Goal: Transaction & Acquisition: Book appointment/travel/reservation

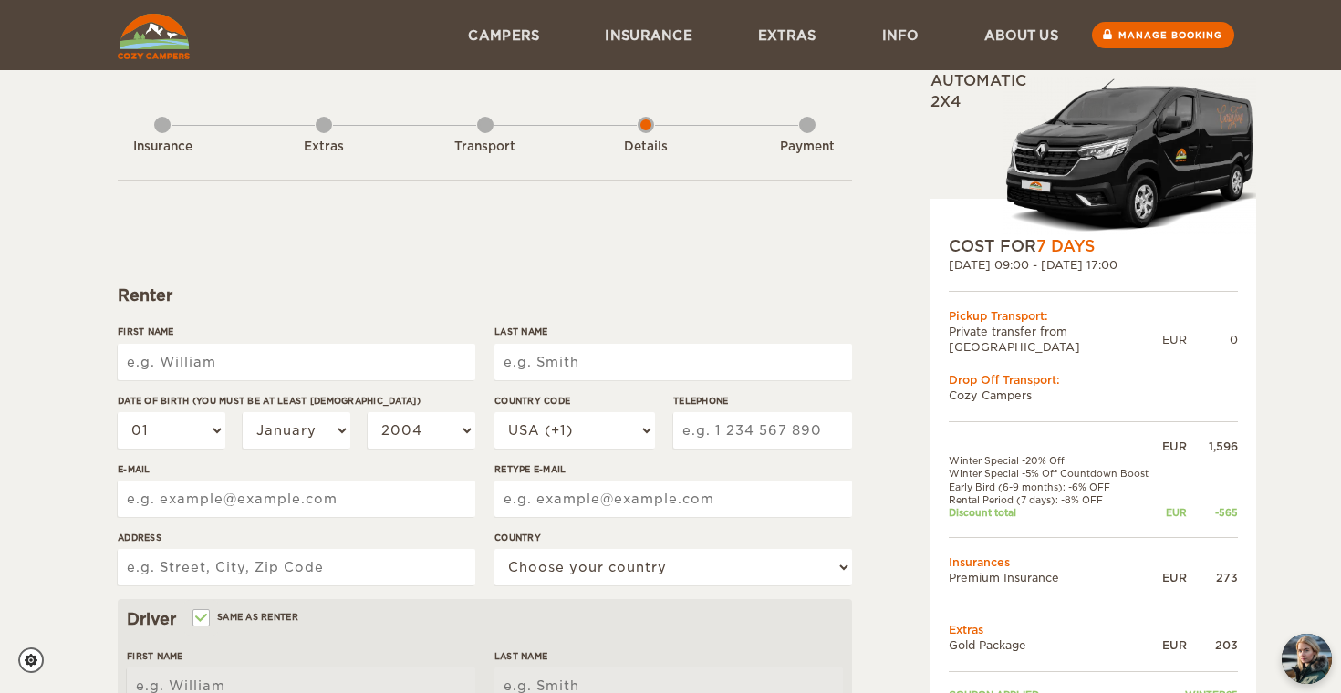
click at [873, 107] on div "Expand Collapse Total 1,507 EUR Automatic 2x4 COST FOR 7 Days 29. Mar 2026 09:0…" at bounding box center [1046, 628] width 353 height 1079
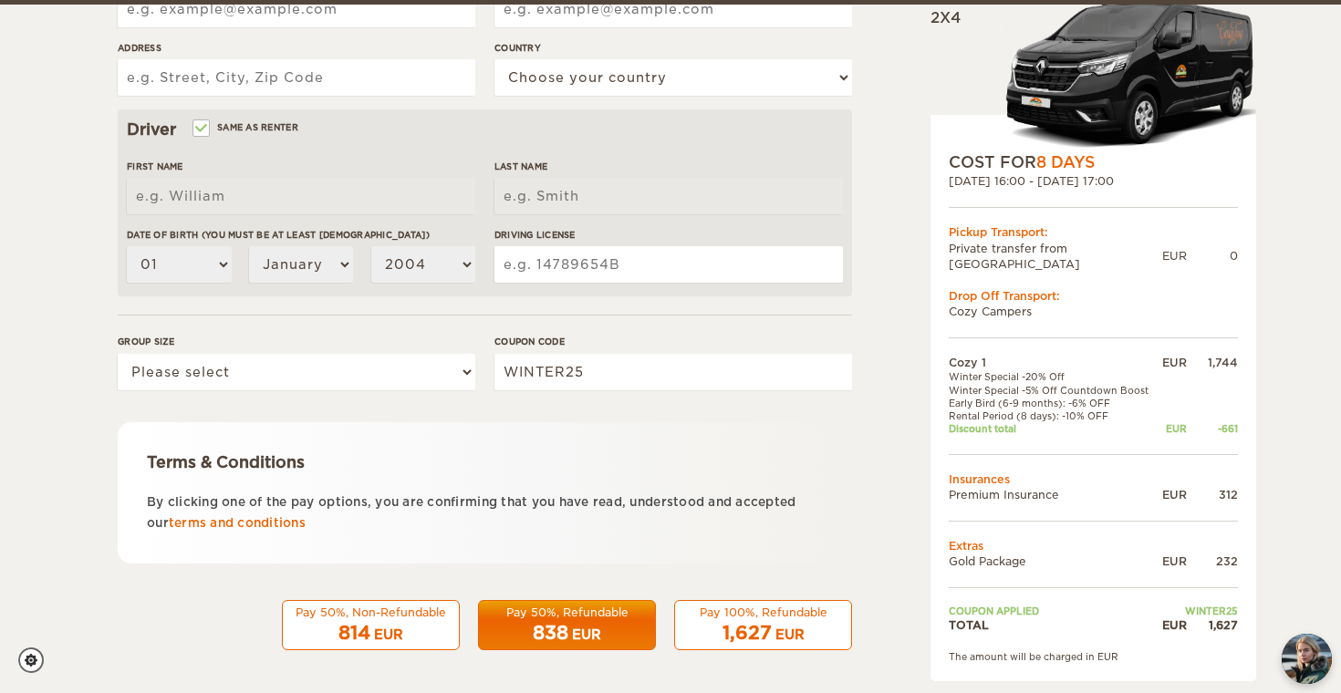
scroll to position [489, 0]
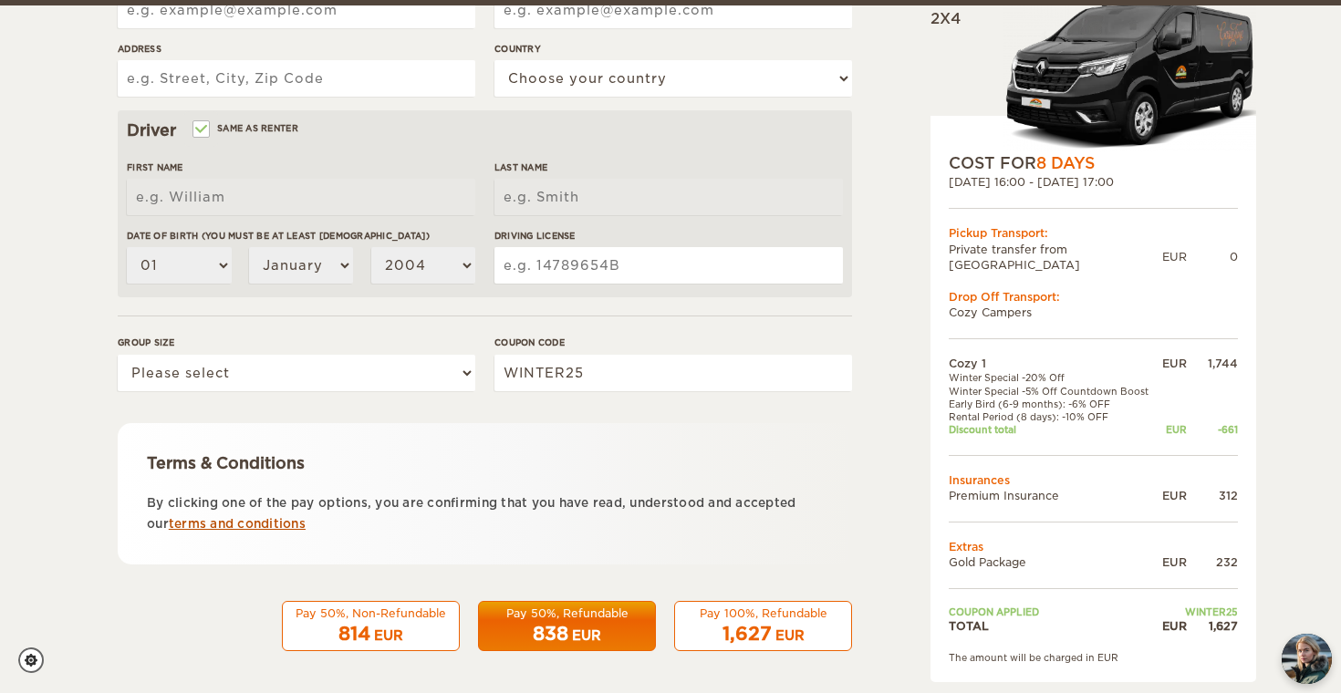
click at [224, 526] on link "terms and conditions" at bounding box center [237, 524] width 137 height 14
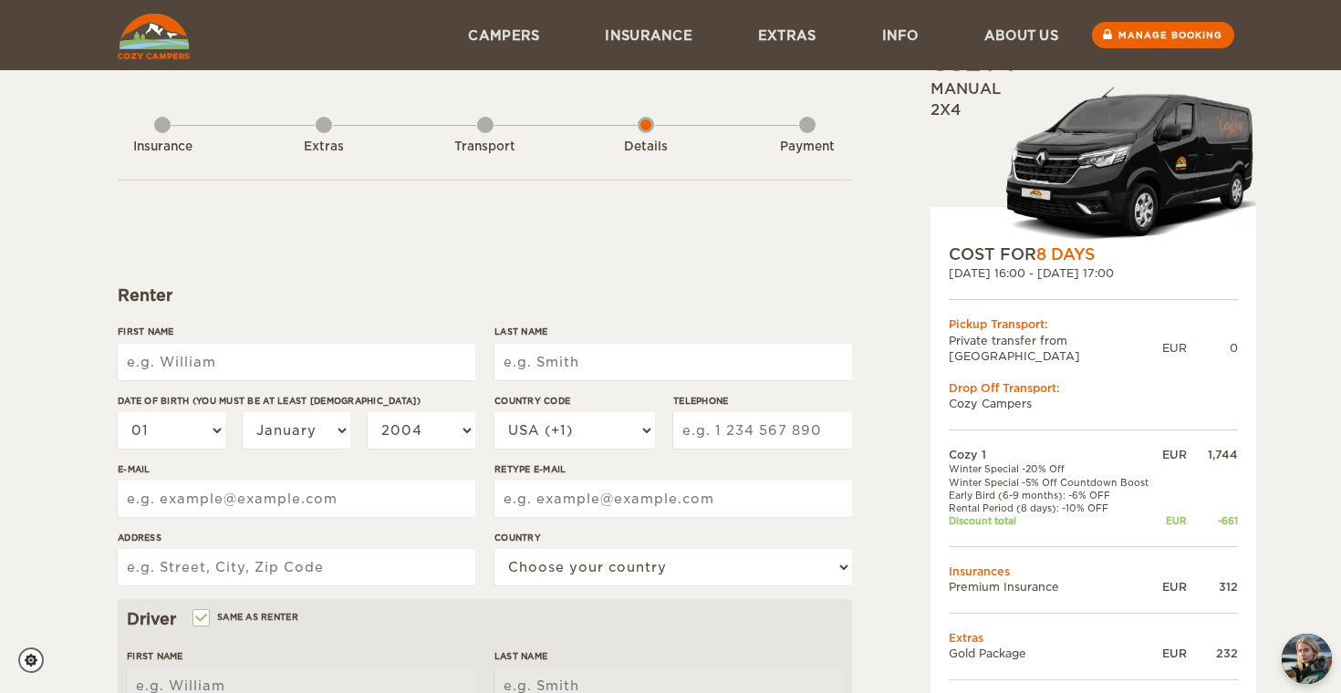
scroll to position [0, 0]
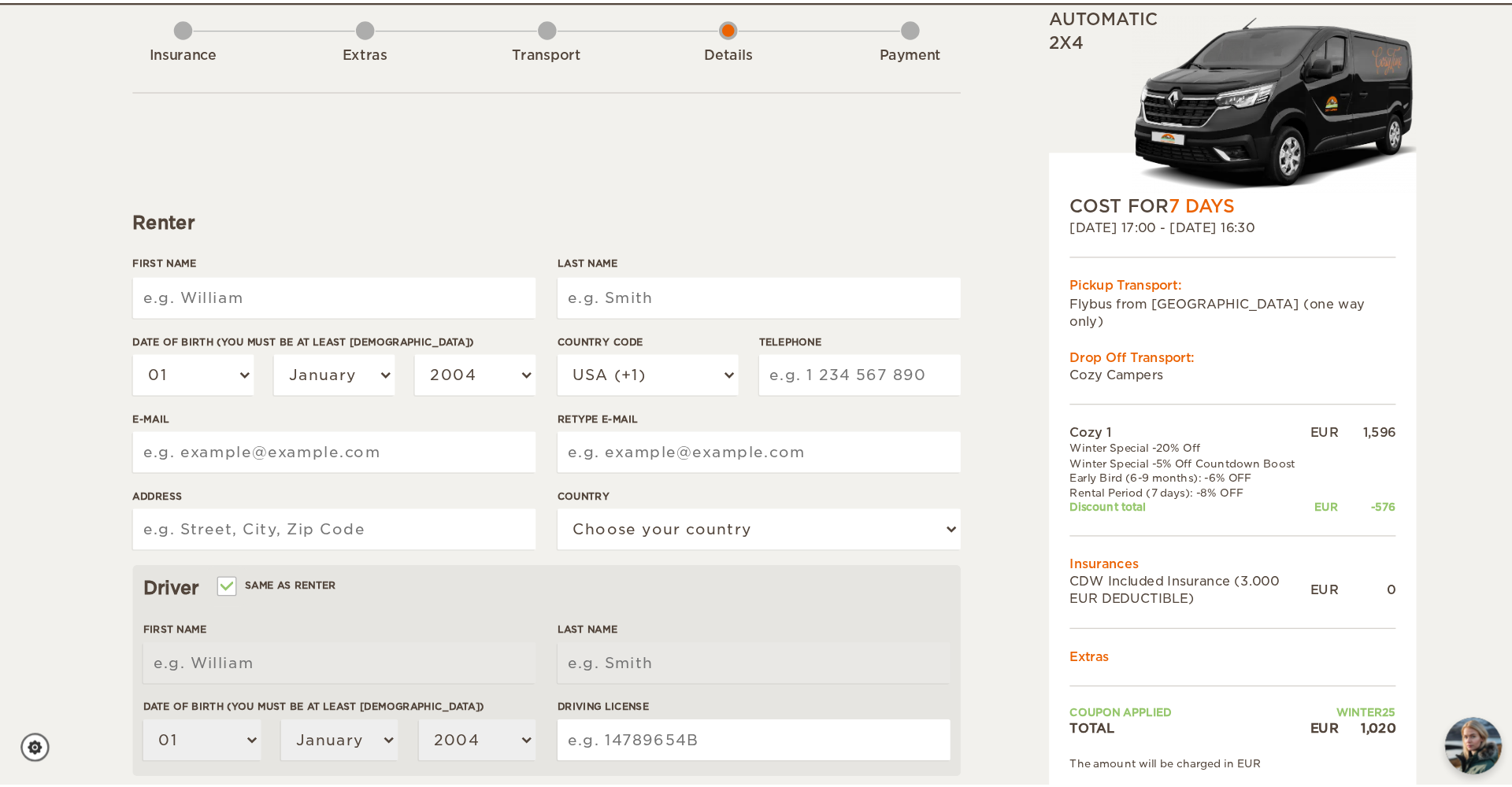
scroll to position [88, 0]
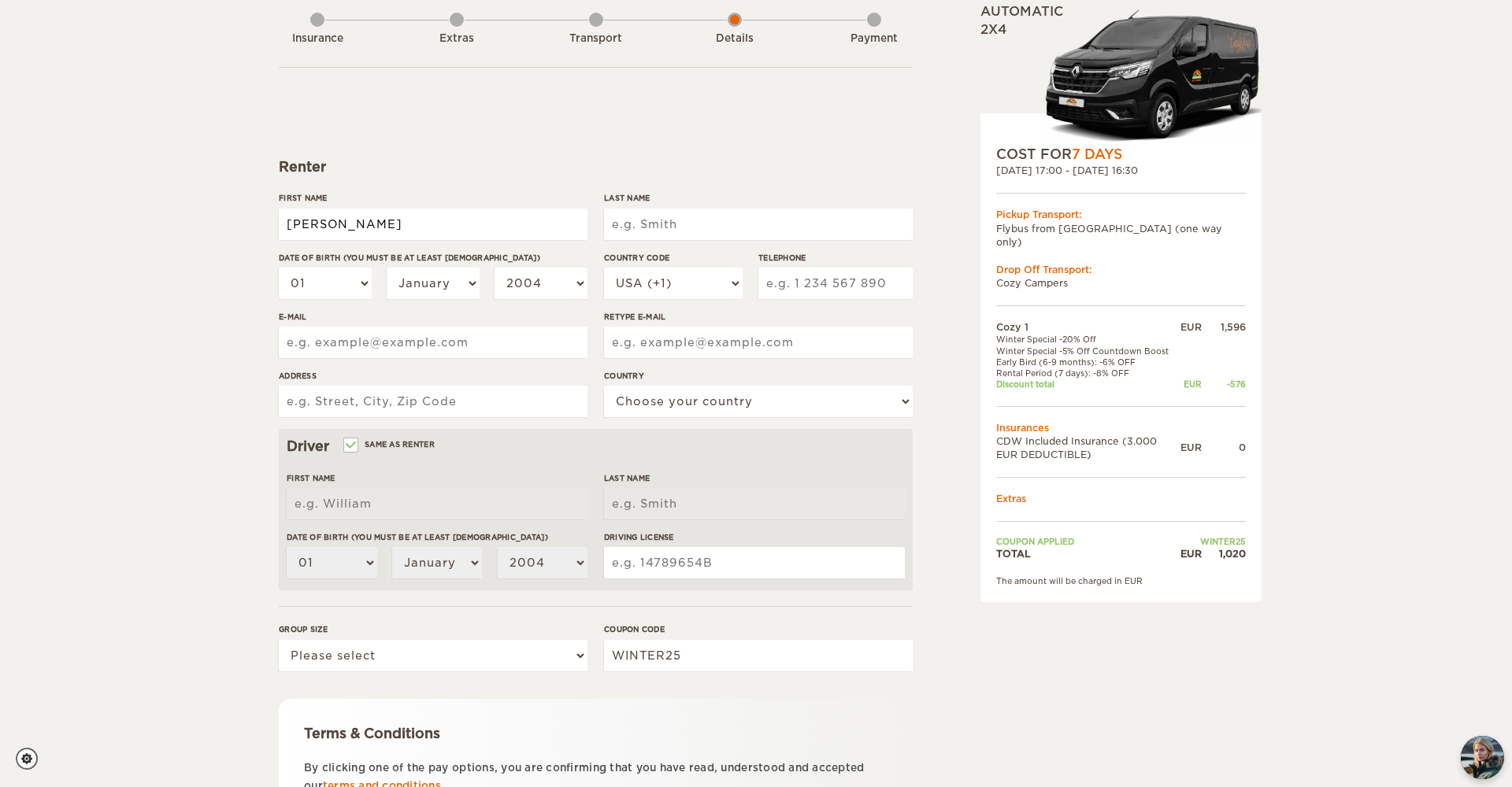
type input "[PERSON_NAME]"
type input "Avinash"
select select "12"
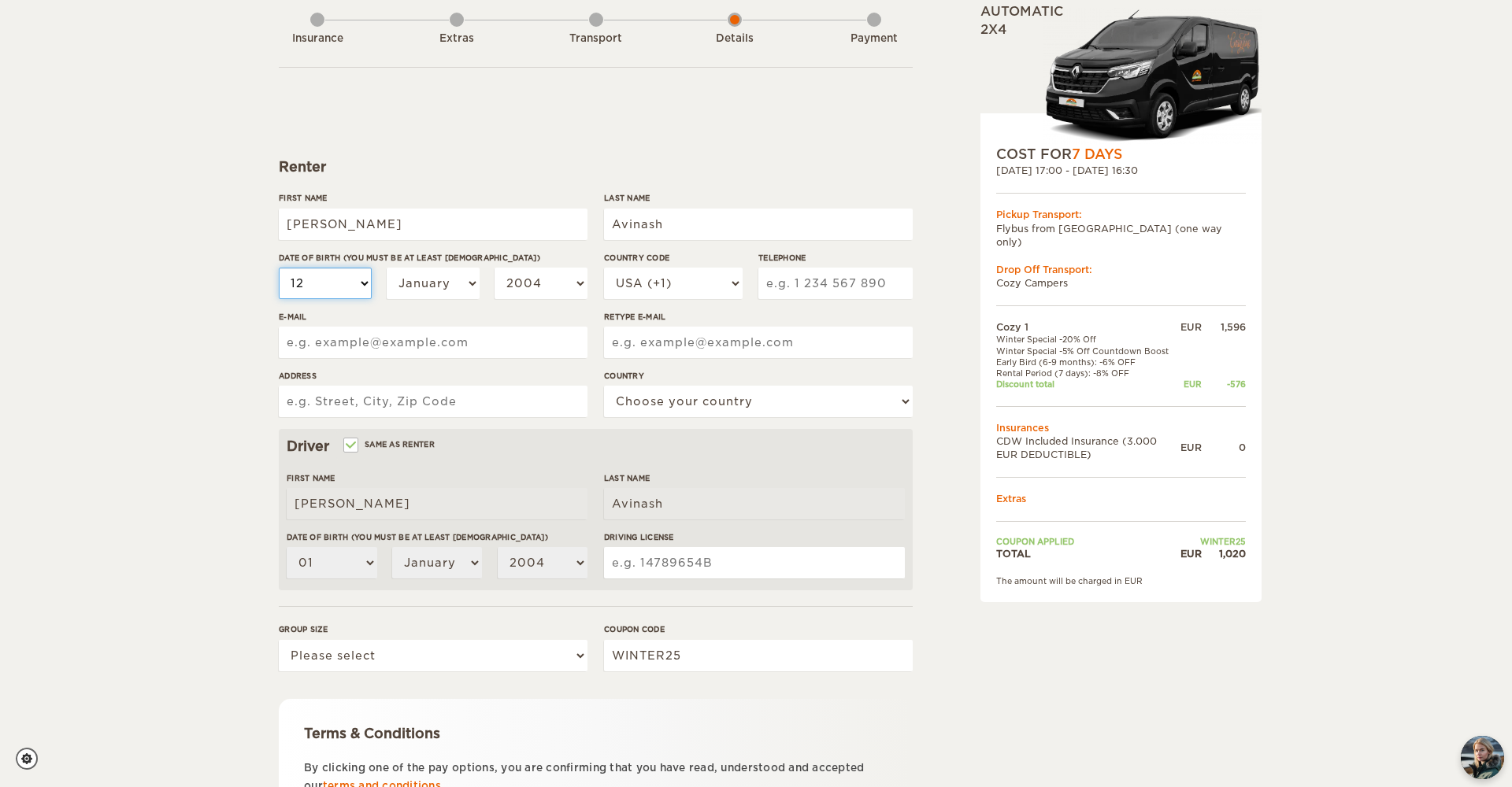
select select "12"
select select "07"
select select "1993"
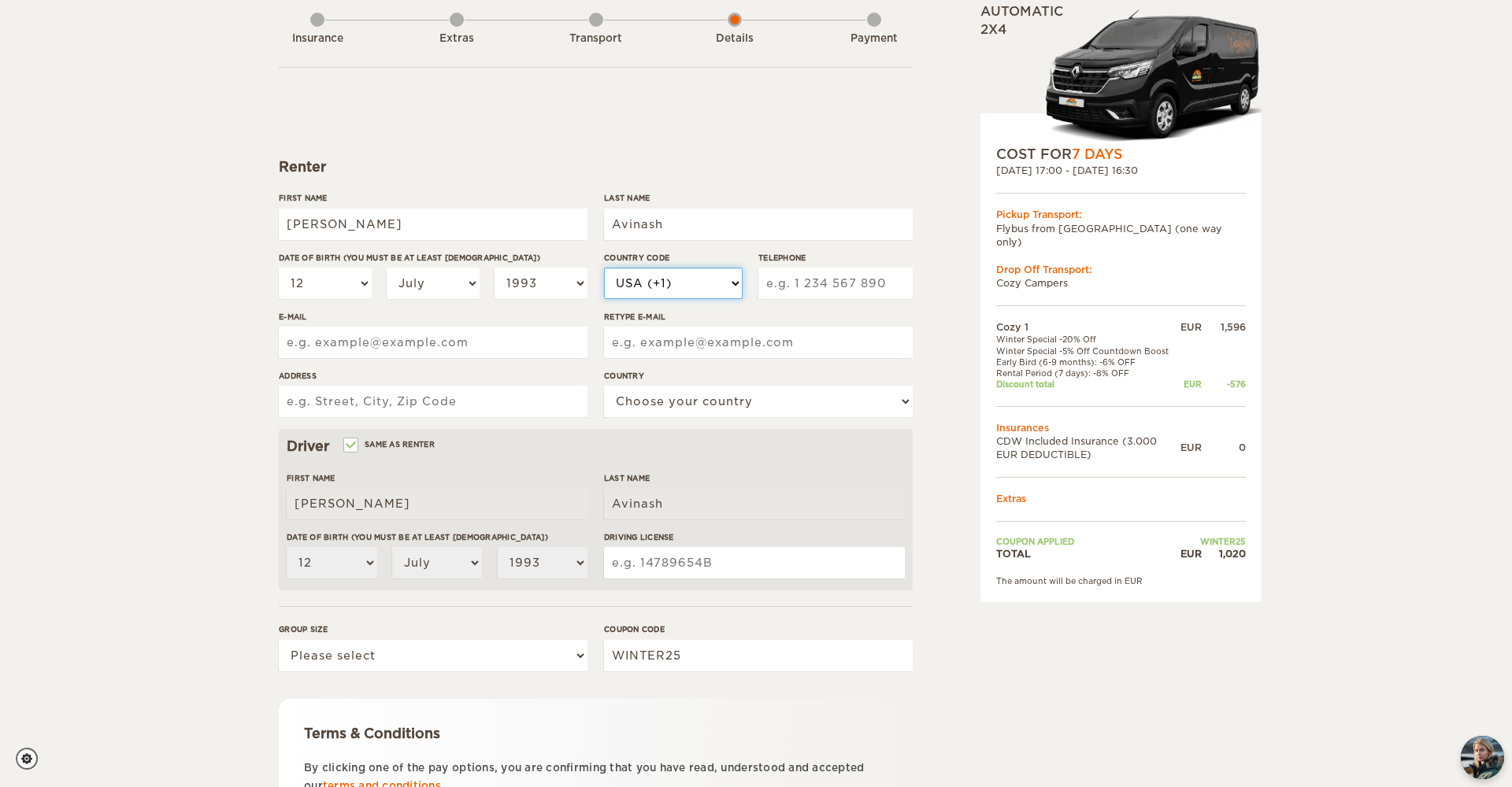
select select "49"
type input "1631089024"
type input "manika.avinash93@gmail.com"
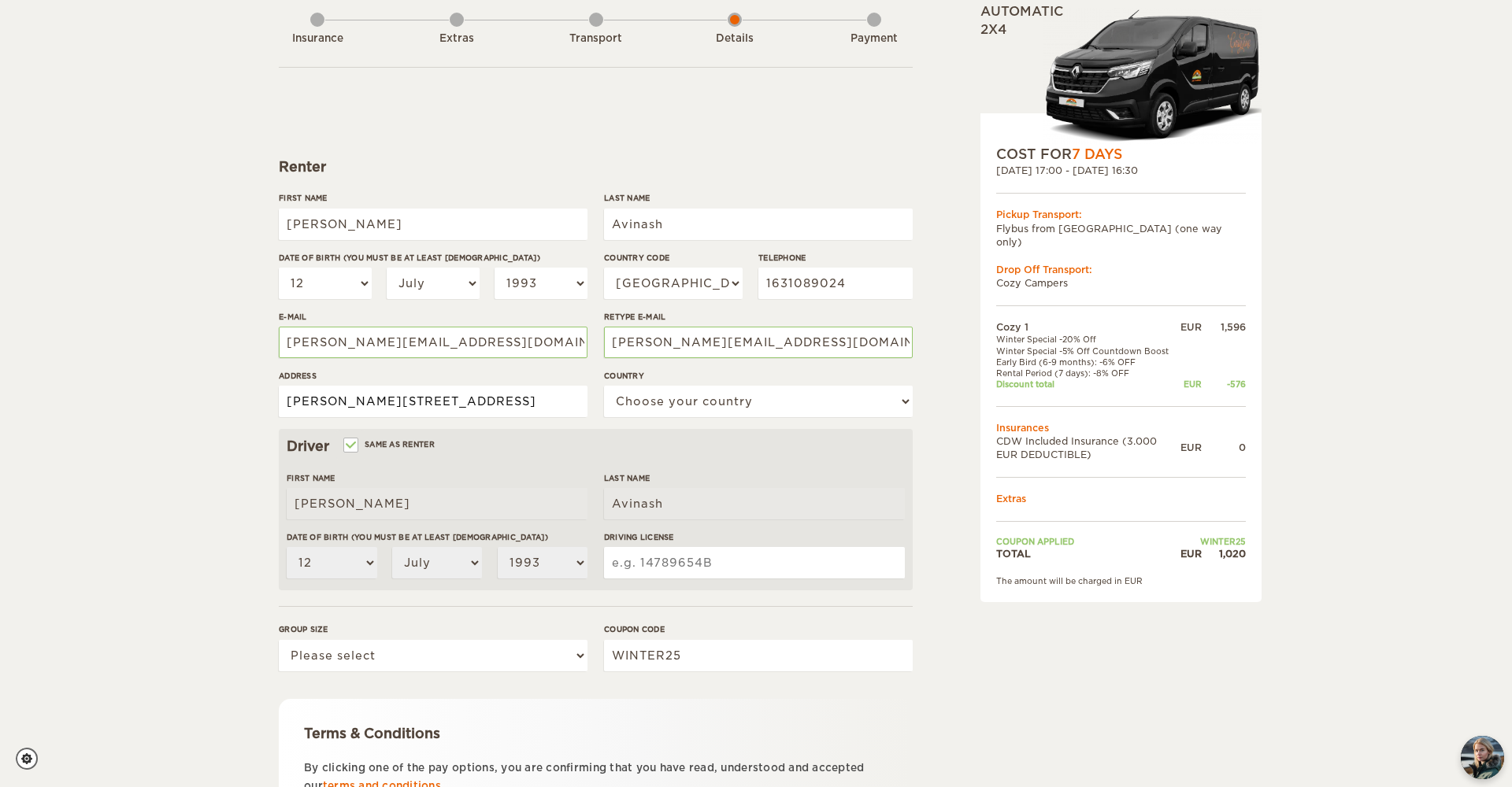
type input "Heinrich hertz str 12"
select select "77"
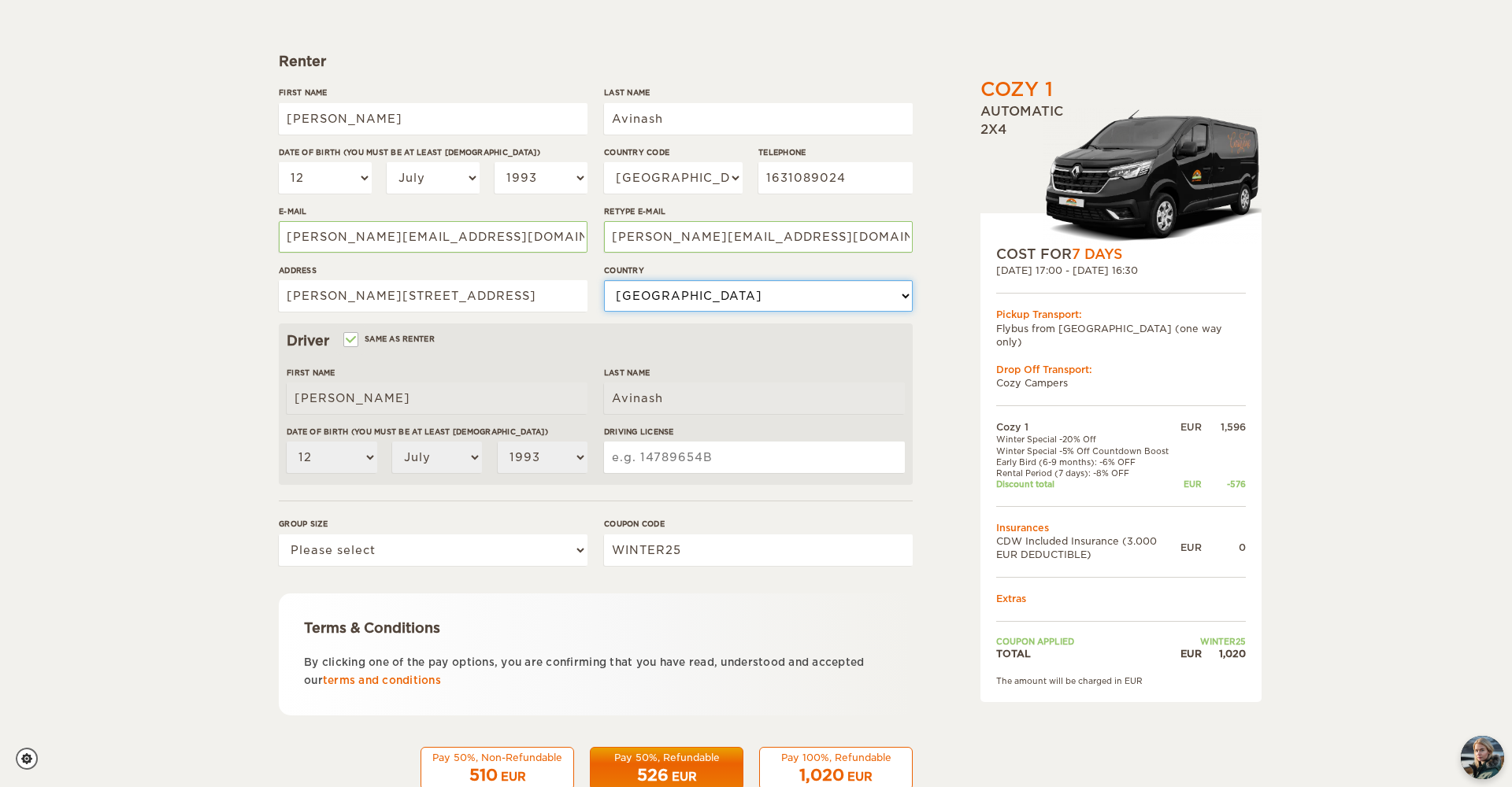
scroll to position [196, 0]
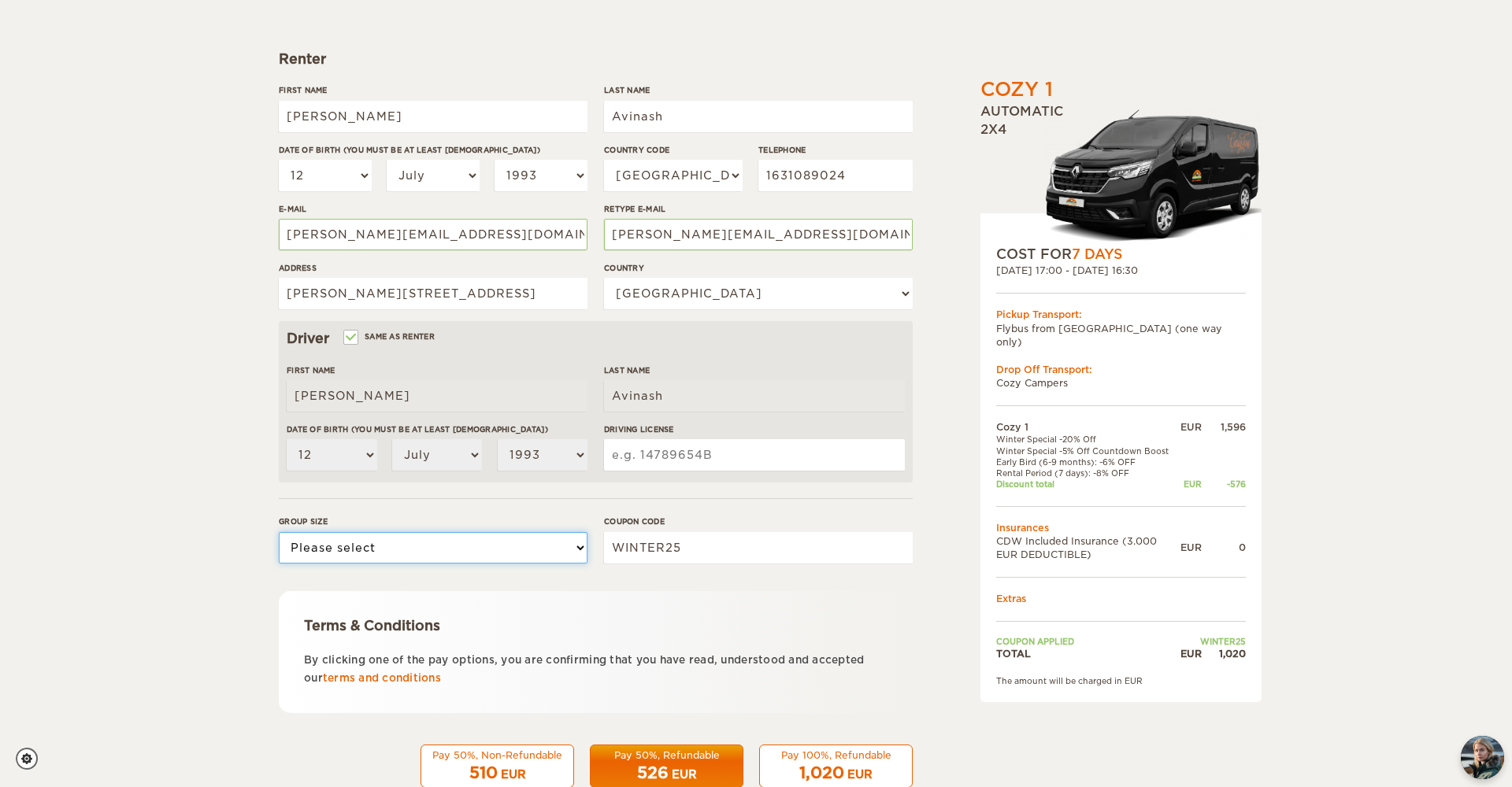
select select "2"
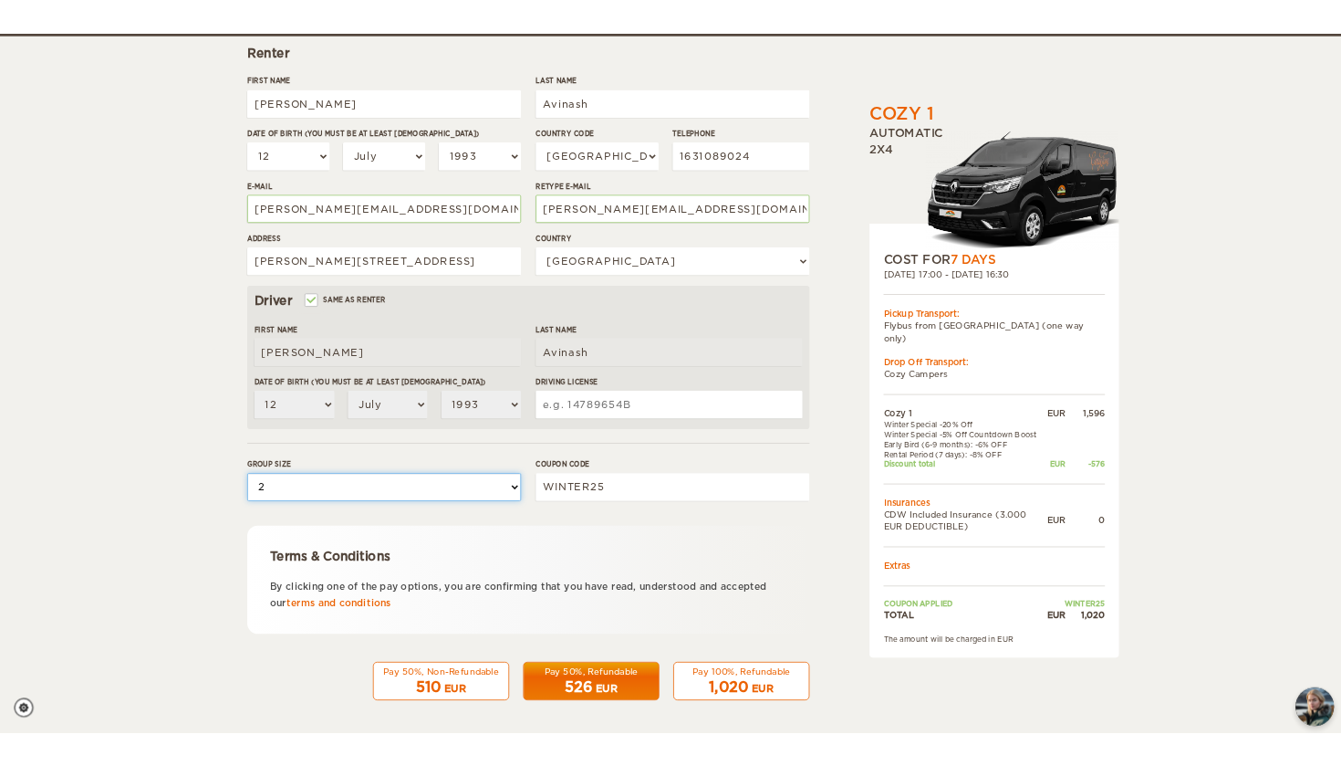
scroll to position [270, 0]
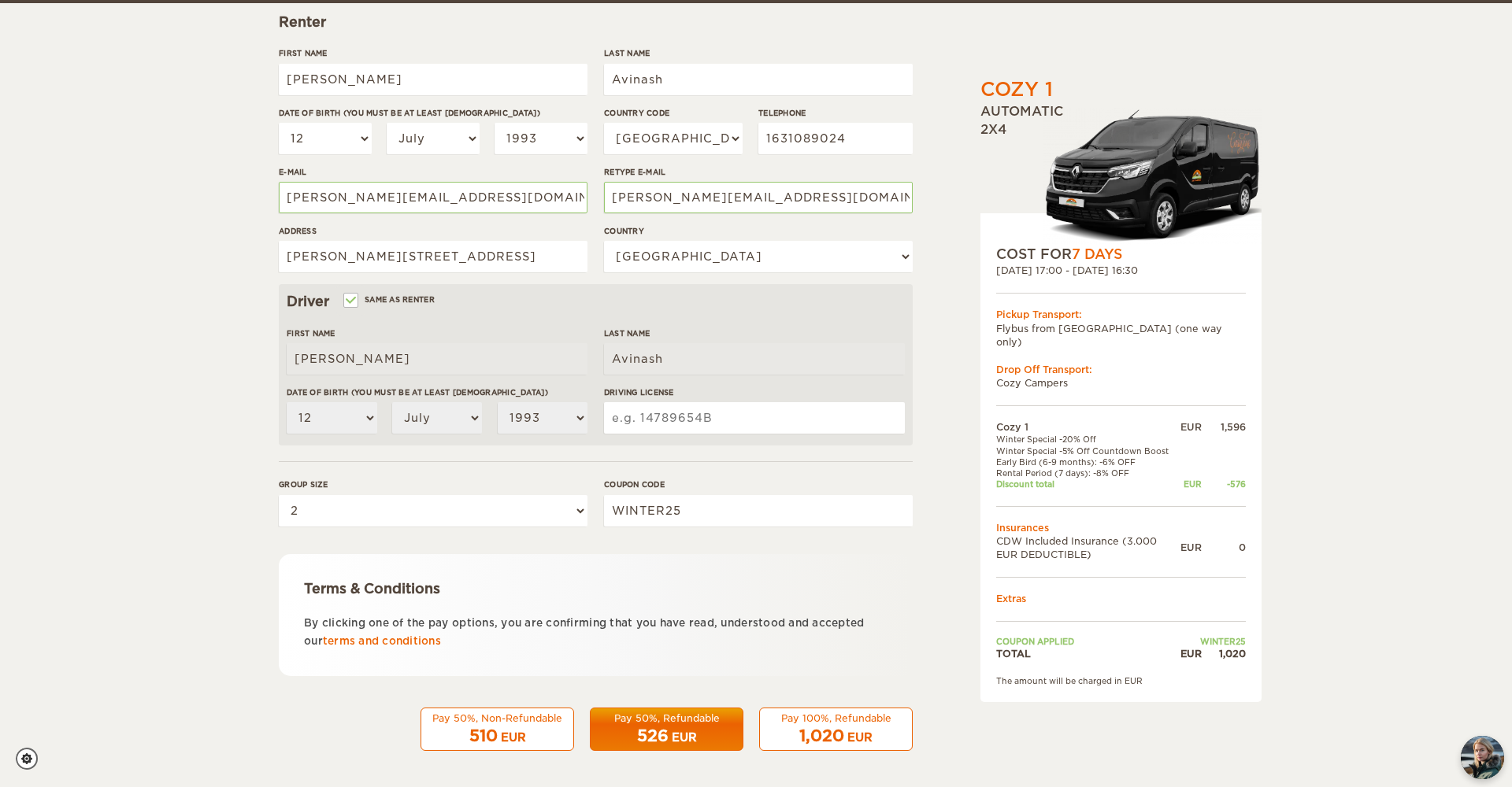
click at [787, 598] on div "1,020 EUR" at bounding box center [835, 736] width 133 height 22
click at [688, 598] on div "EUR" at bounding box center [684, 738] width 25 height 16
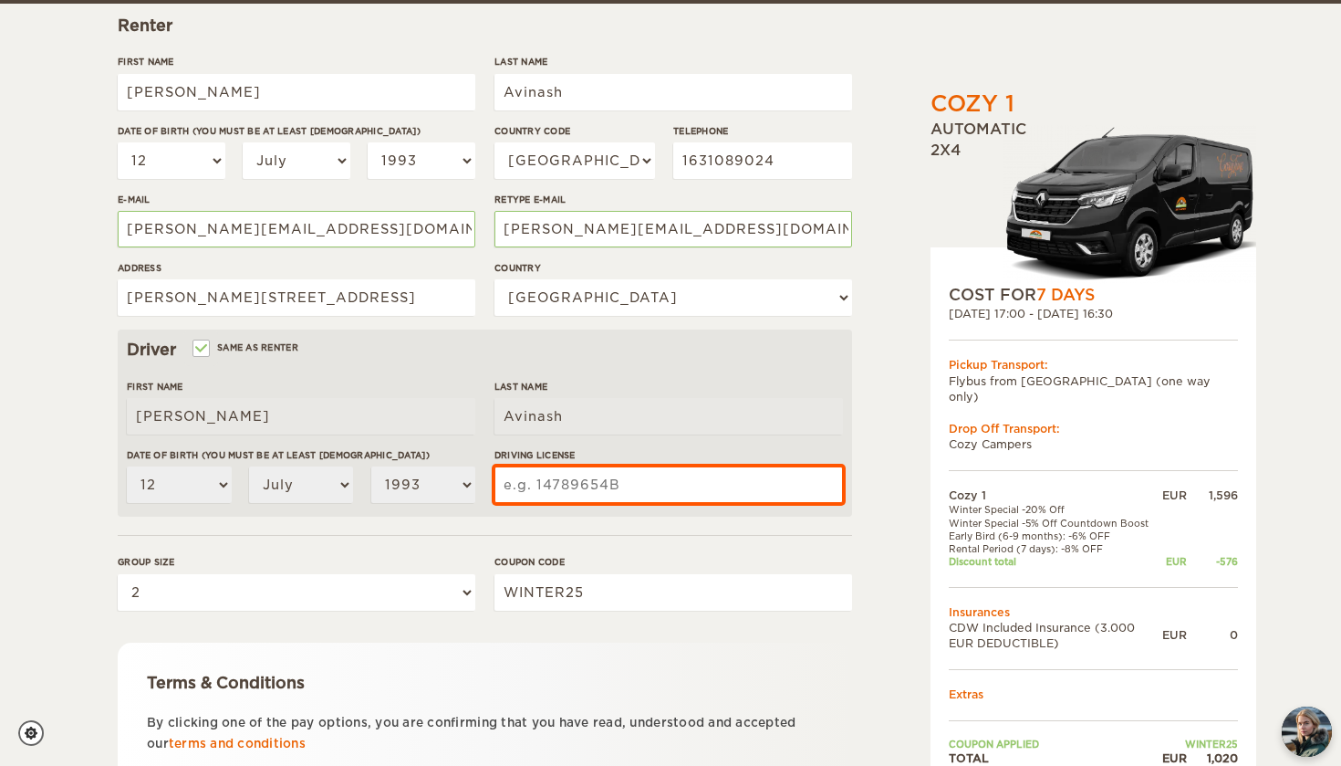
click at [677, 486] on input "Driving License" at bounding box center [669, 484] width 349 height 36
type input "G020A813511"
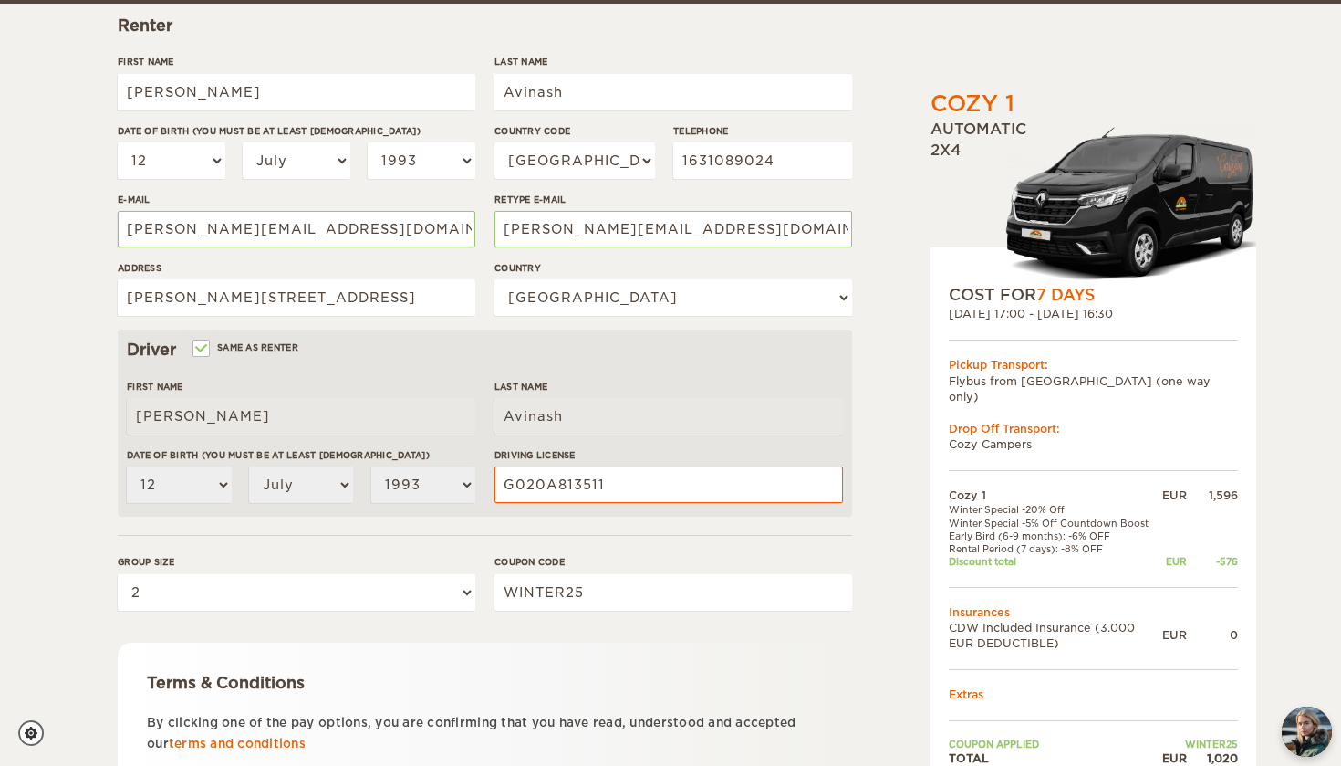
click at [839, 657] on div "Terms & Conditions By clicking one of the pay options, you are confirming that …" at bounding box center [485, 712] width 735 height 141
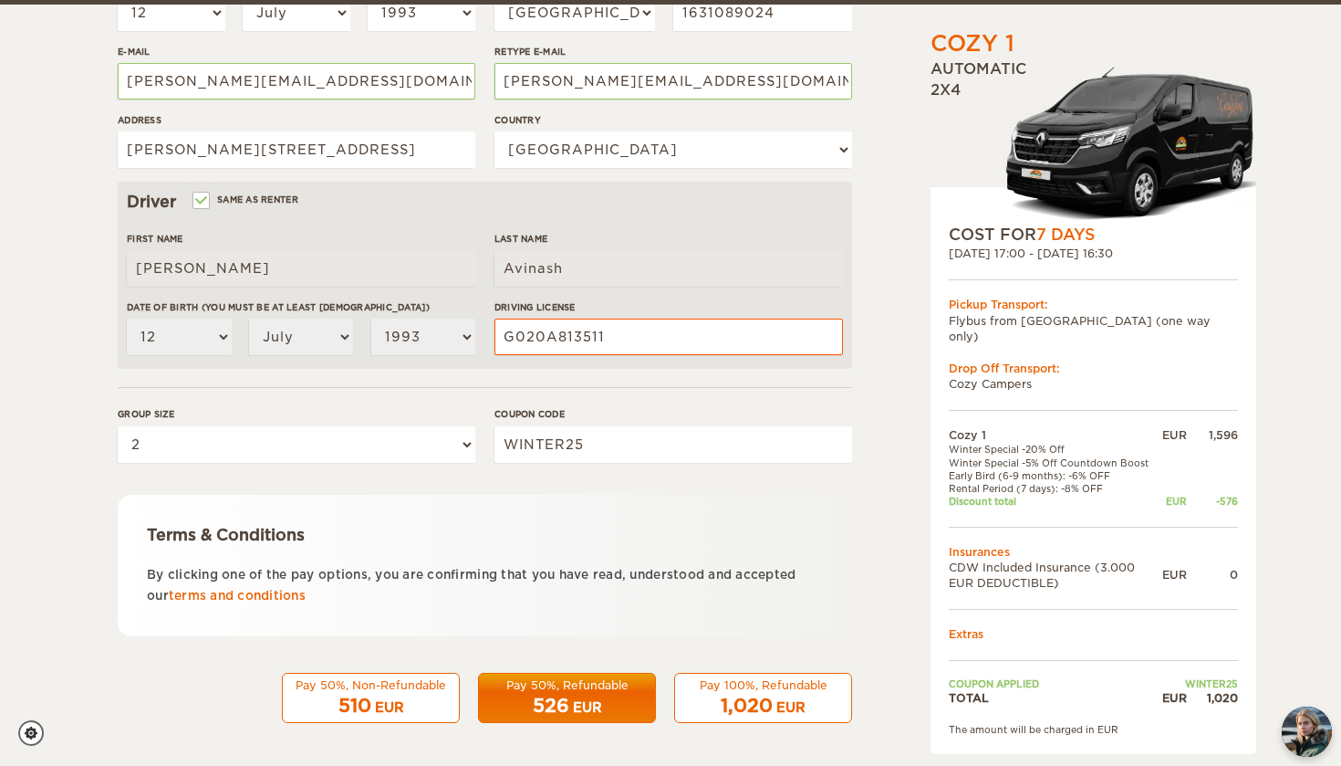
scroll to position [417, 0]
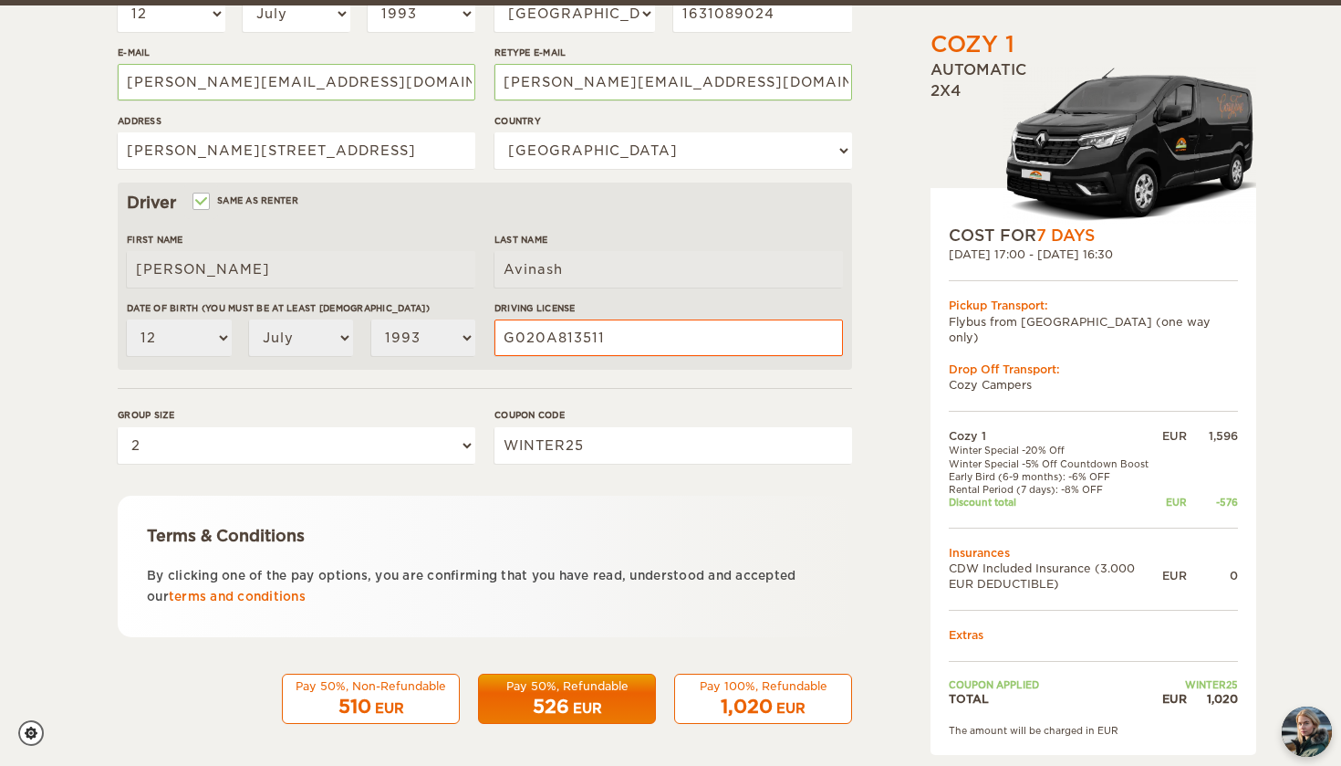
click at [272, 601] on p "By clicking one of the pay options, you are confirming that you have read, unde…" at bounding box center [485, 586] width 676 height 43
click at [271, 593] on link "terms and conditions" at bounding box center [237, 596] width 137 height 14
click at [558, 693] on span "526" at bounding box center [551, 706] width 36 height 22
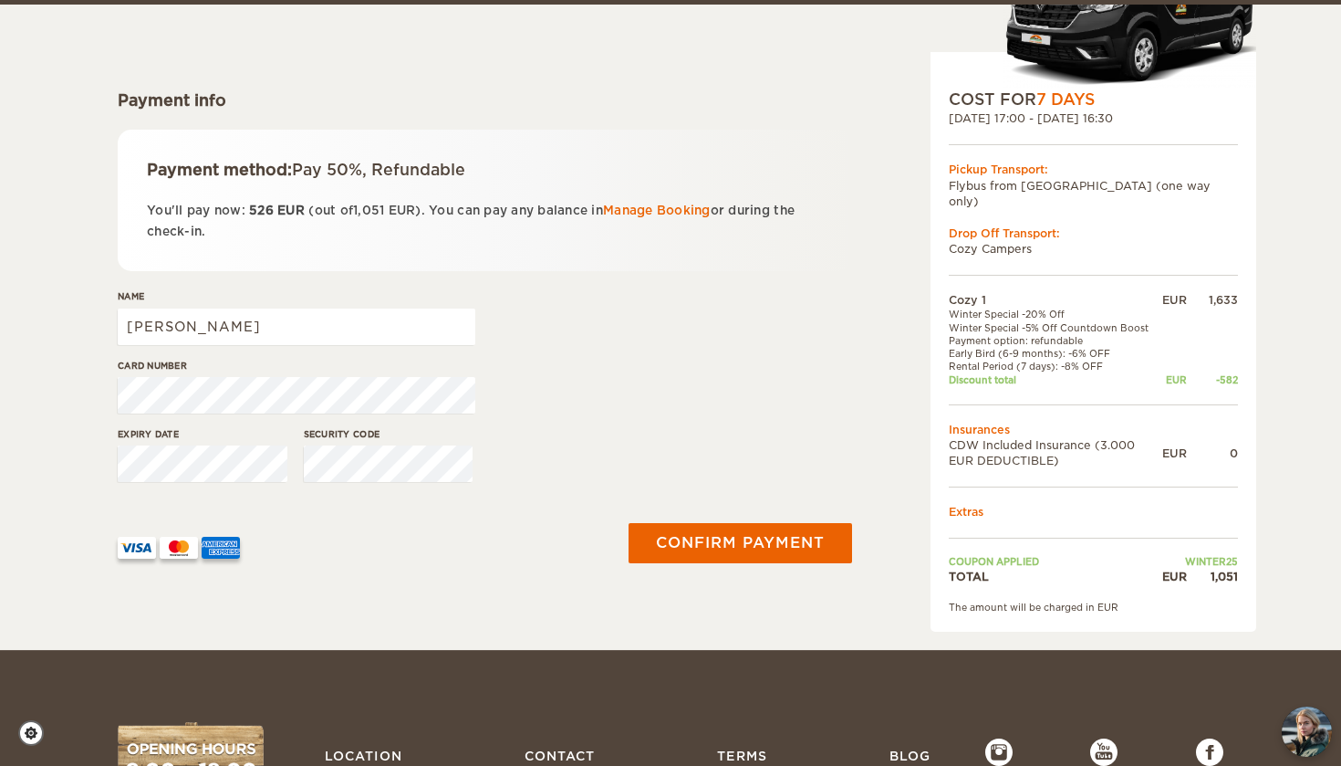
scroll to position [200, 0]
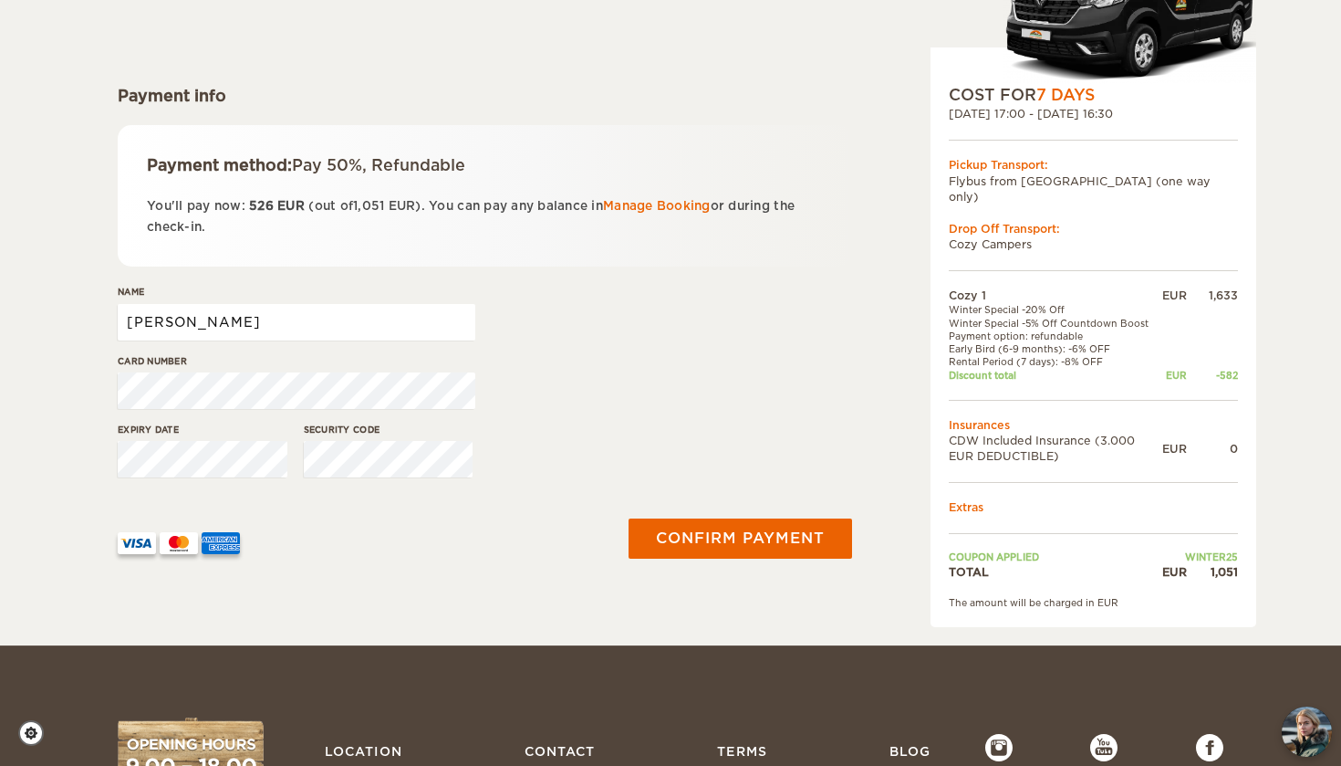
click at [278, 312] on input "Manika" at bounding box center [297, 322] width 358 height 36
click at [209, 330] on input "Manika" at bounding box center [297, 322] width 358 height 36
type input "Manika Avinash"
click at [814, 349] on div "Name Manika Avinash" at bounding box center [485, 319] width 735 height 68
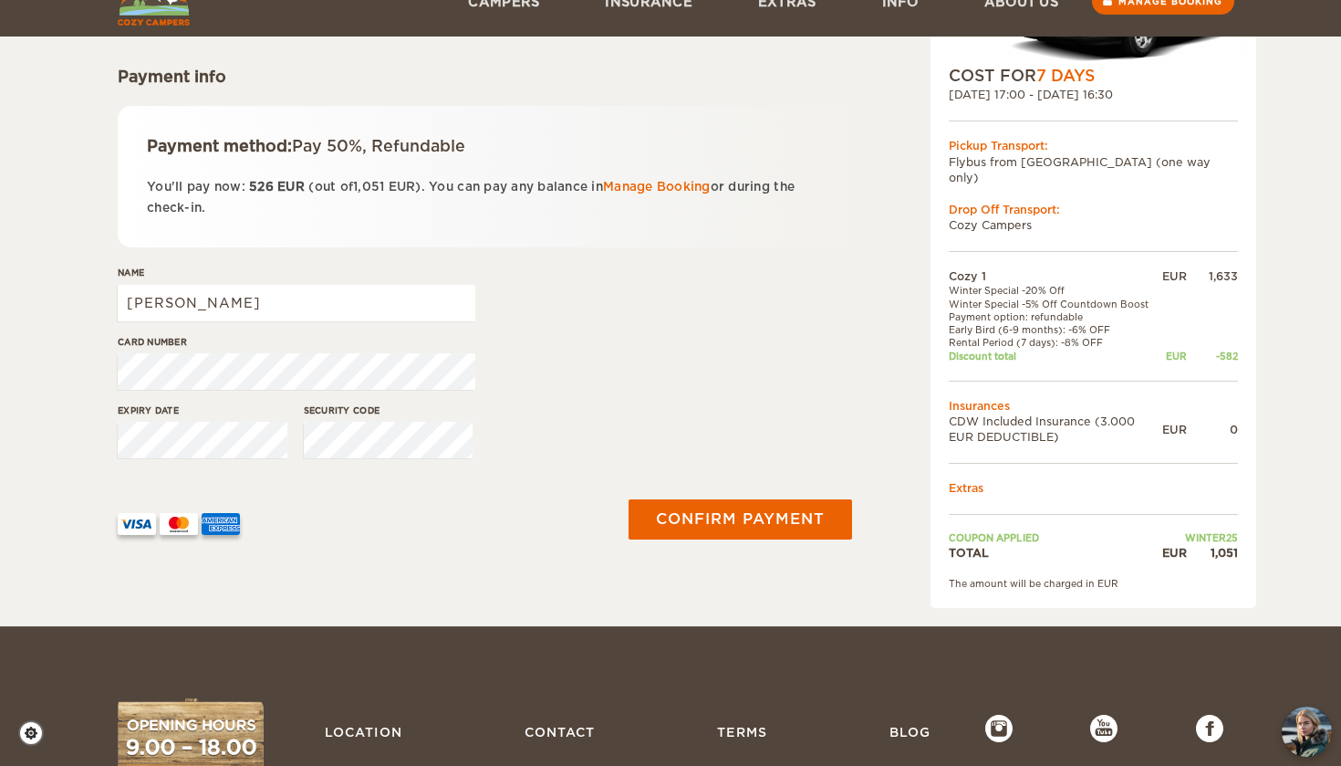
scroll to position [213, 0]
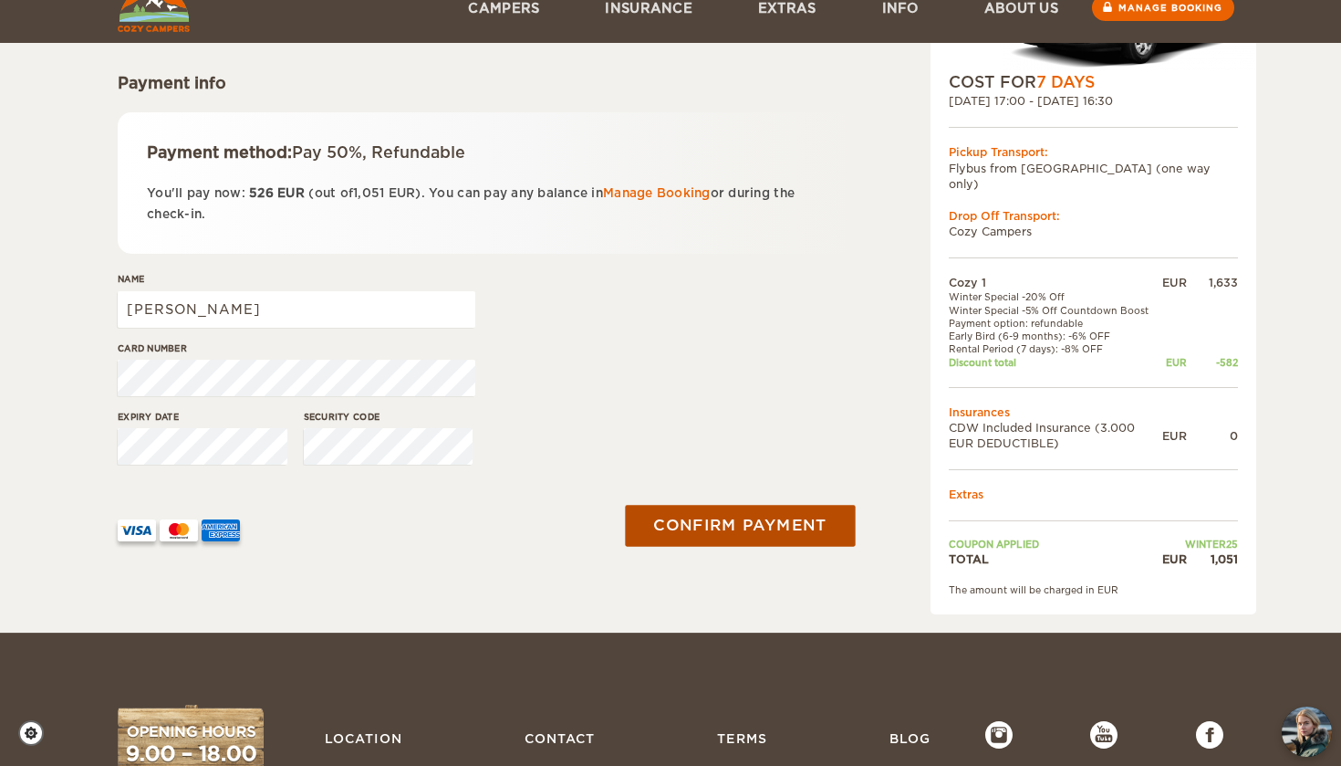
click at [726, 531] on button "Confirm payment" at bounding box center [740, 526] width 230 height 41
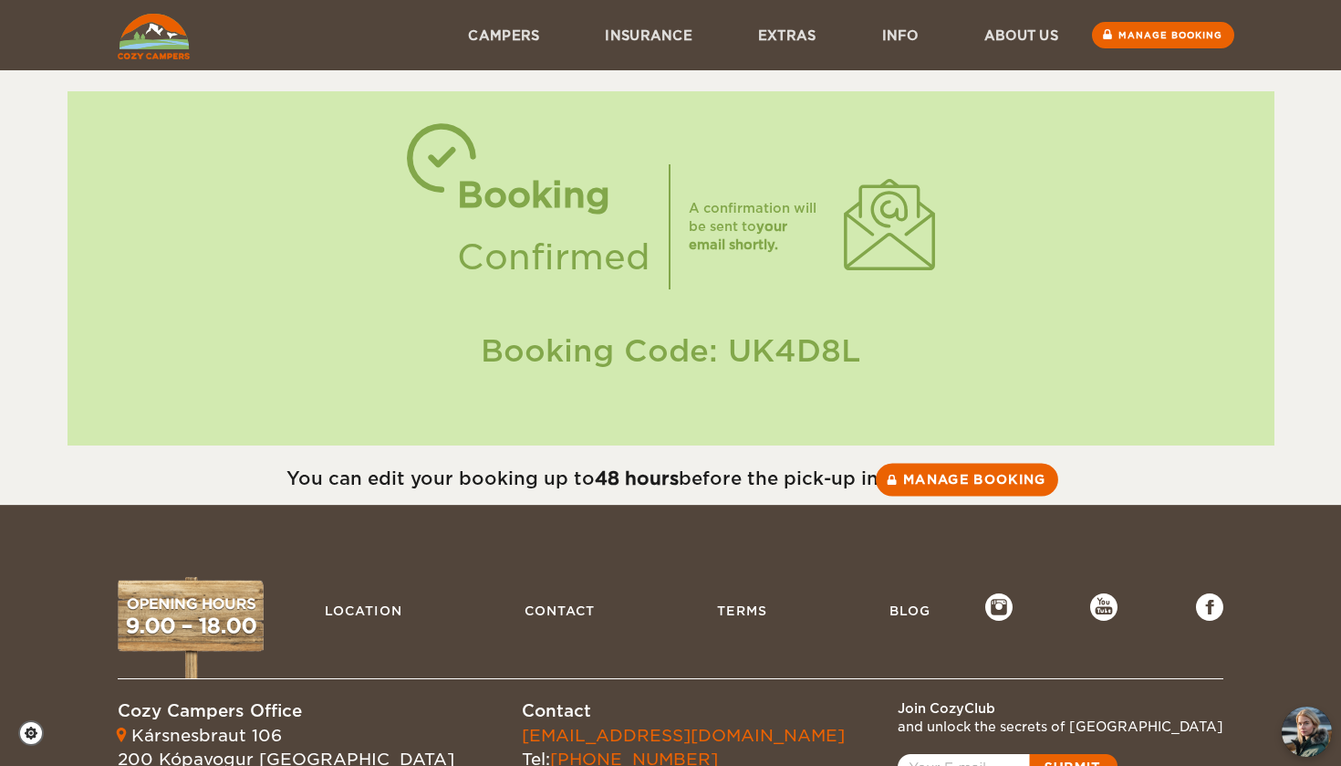
click at [947, 484] on link "Manage booking" at bounding box center [967, 479] width 182 height 33
